Goal: Task Accomplishment & Management: Use online tool/utility

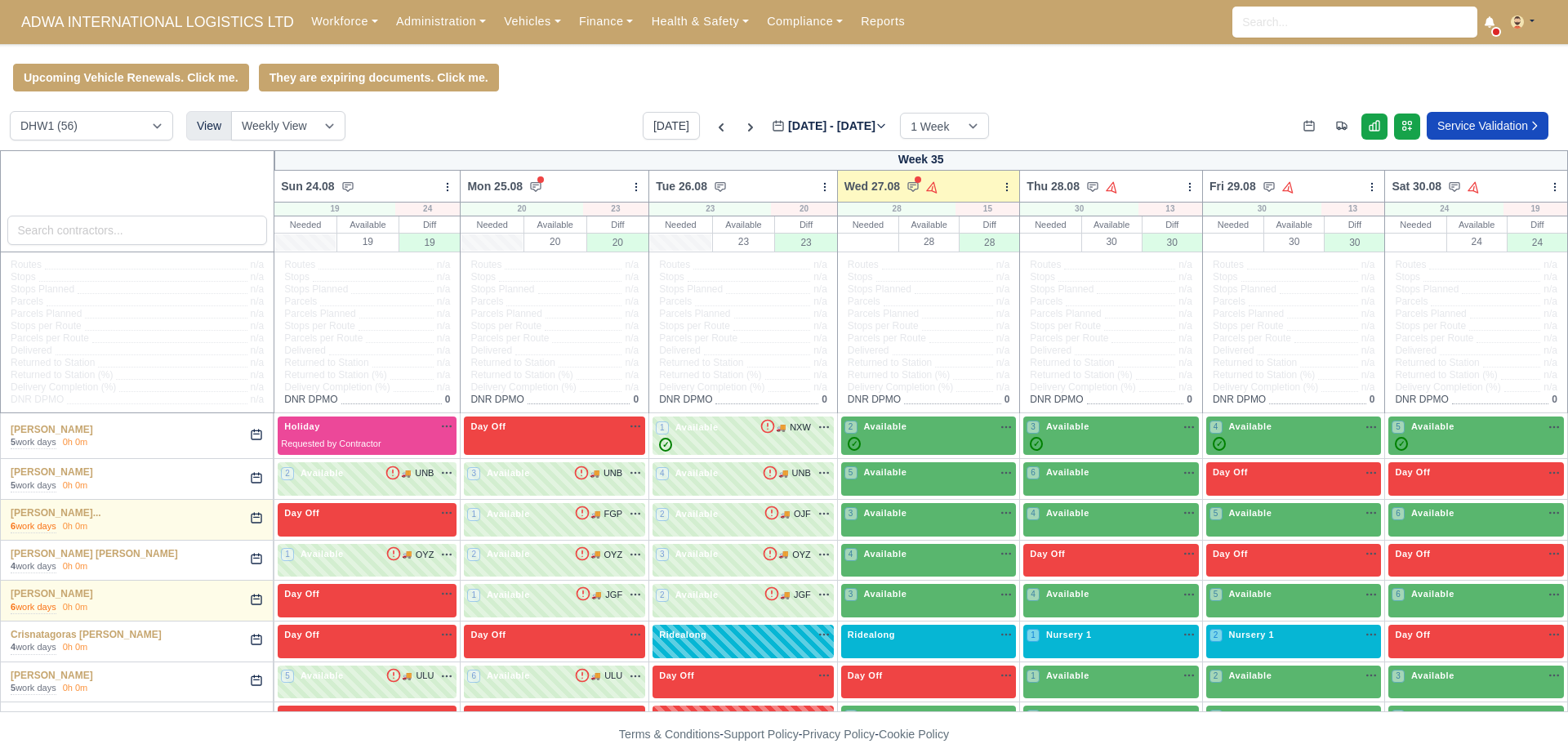
select select "2"
click at [302, 30] on link "Workforce" at bounding box center [345, 21] width 85 height 32
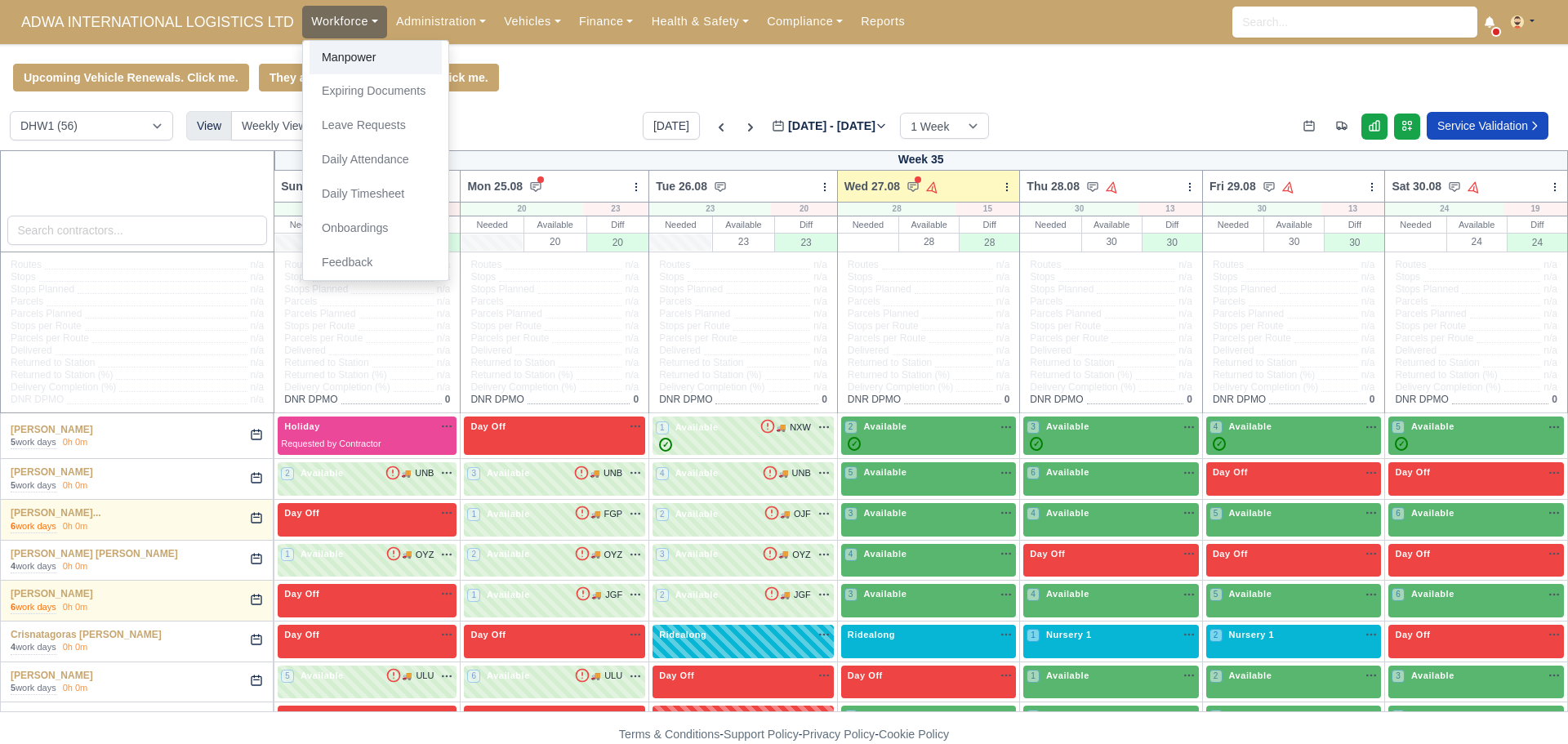
click at [310, 54] on link "Manpower" at bounding box center [376, 58] width 133 height 34
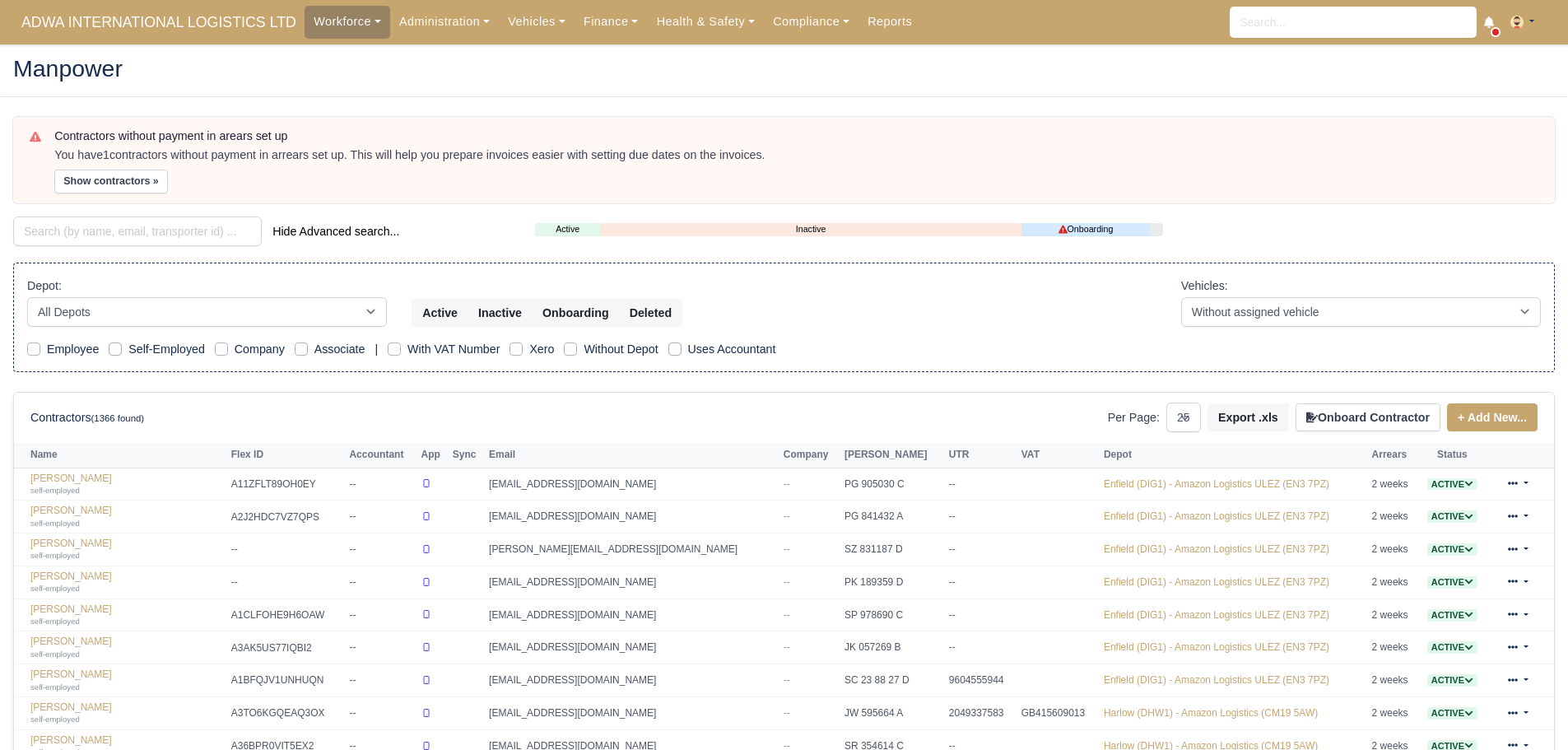
select select "25"
click at [166, 313] on select "All Depots Enfield (DIG1) - Amazon Logistics ULEZ (EN3 7PZ) Harlow (DHW1) - Ama…" at bounding box center [207, 312] width 360 height 30
select select "1"
click at [27, 297] on select "All Depots Enfield (DIG1) - Amazon Logistics ULEZ (EN3 7PZ) Harlow (DHW1) - Ama…" at bounding box center [207, 312] width 360 height 30
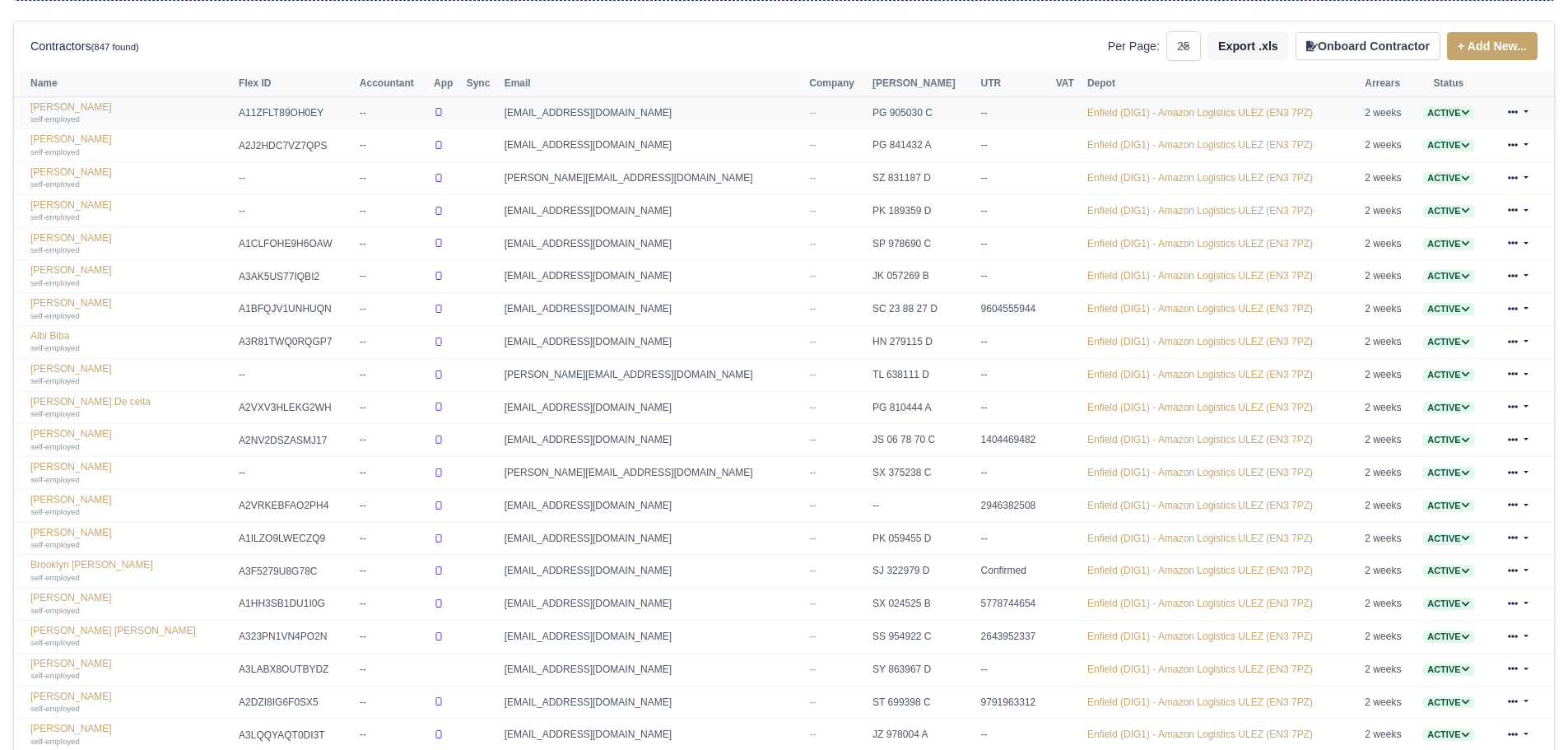
scroll to position [83, 0]
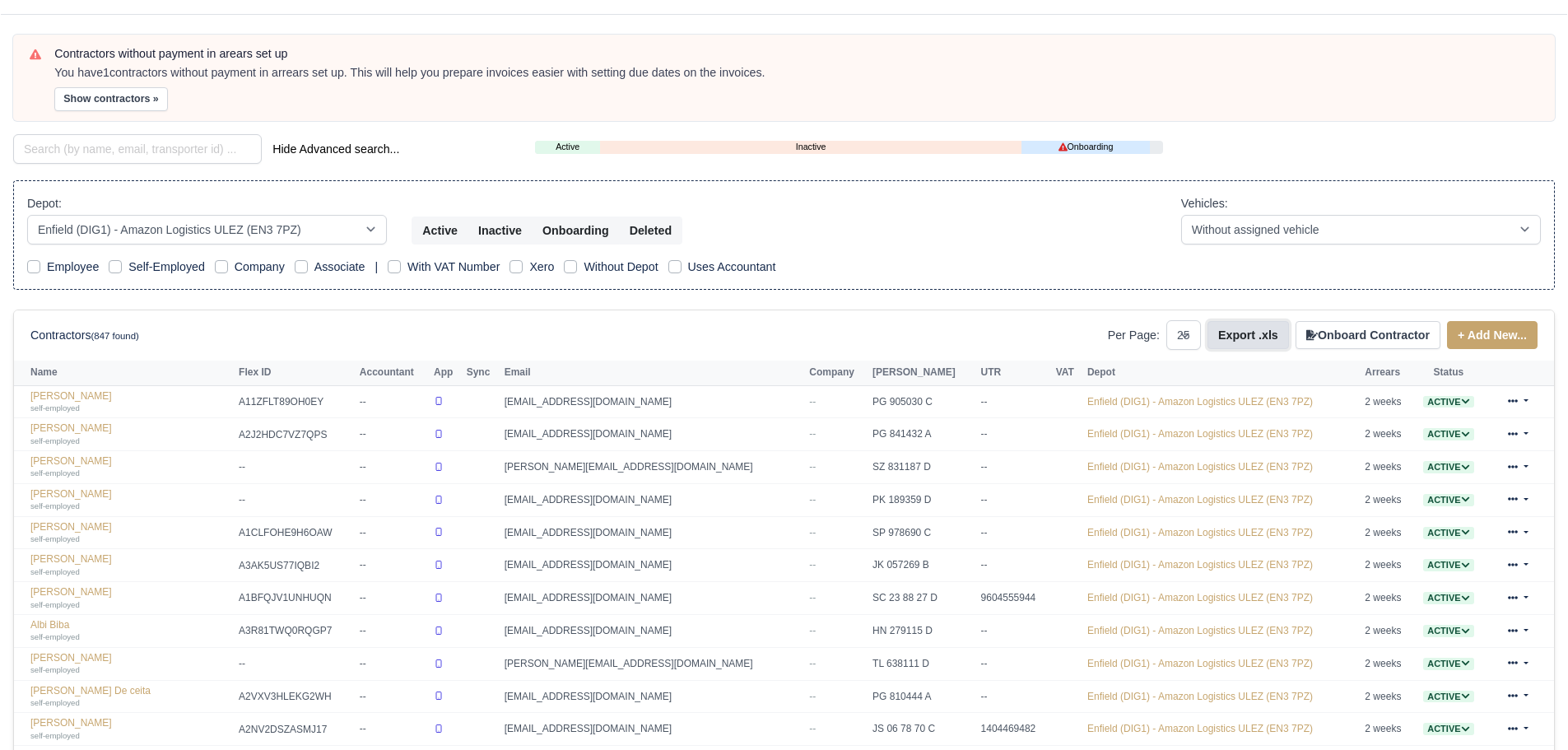
click at [1263, 336] on button "Export .xls" at bounding box center [1249, 335] width 82 height 28
click at [432, 222] on button "Active" at bounding box center [440, 230] width 57 height 28
click at [1256, 342] on button "Export .xls" at bounding box center [1249, 335] width 82 height 28
